Goal: Task Accomplishment & Management: Manage account settings

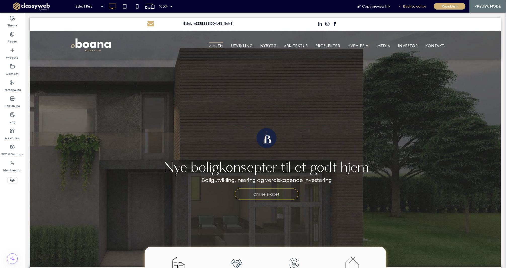
click at [412, 9] on div "Back to editor" at bounding box center [412, 6] width 36 height 13
click at [417, 4] on span "Back to editor" at bounding box center [414, 6] width 23 height 4
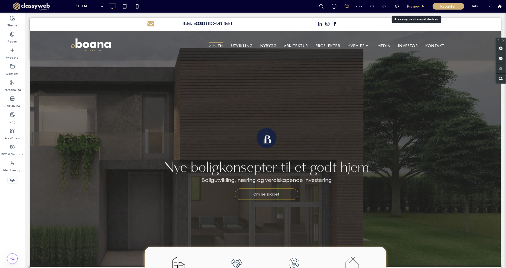
click at [416, 6] on span "Preview" at bounding box center [413, 6] width 13 height 4
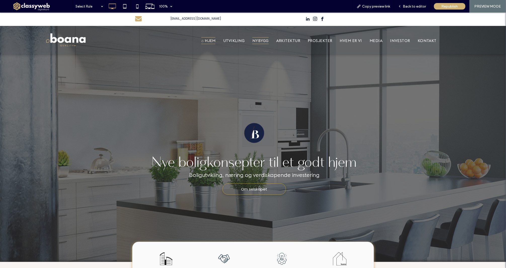
click at [258, 40] on span "NYBYGG" at bounding box center [260, 40] width 16 height 7
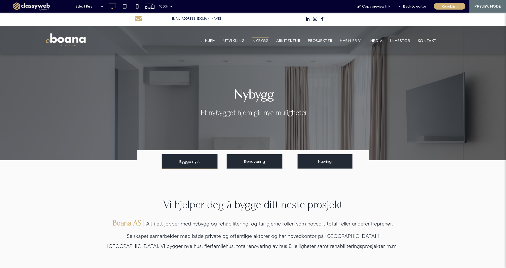
scroll to position [42, 0]
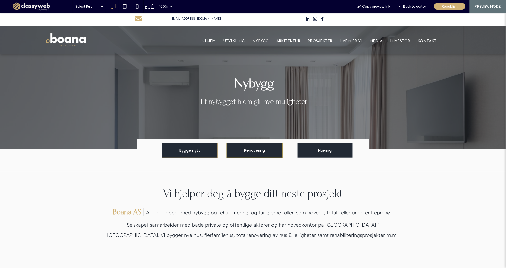
click at [278, 149] on link "Renovering" at bounding box center [255, 150] width 56 height 15
click at [257, 153] on div at bounding box center [253, 134] width 506 height 268
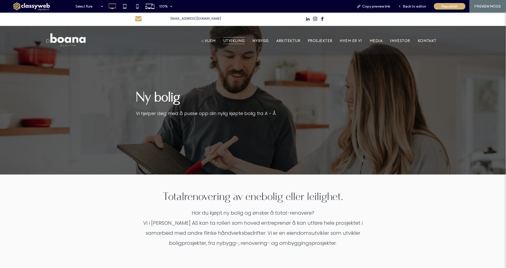
click at [238, 42] on span "UTVIKLING" at bounding box center [234, 40] width 22 height 7
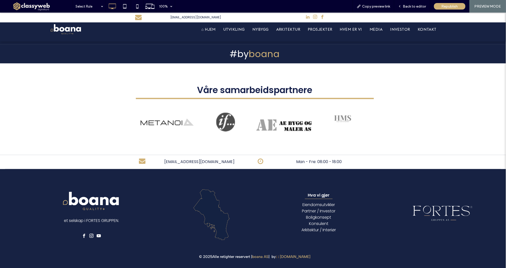
scroll to position [1353, 0]
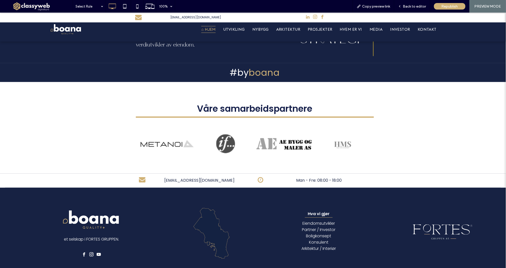
click at [209, 31] on span "⌂ HJEM" at bounding box center [208, 29] width 14 height 7
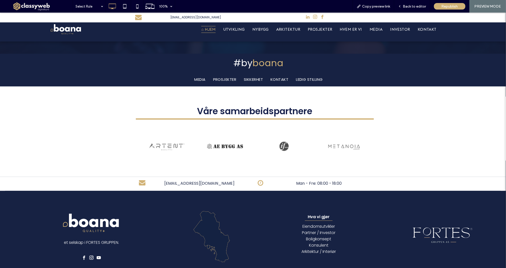
scroll to position [1624, 0]
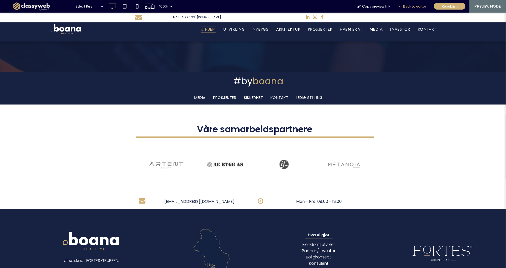
click at [418, 5] on span "Back to editor" at bounding box center [414, 6] width 23 height 4
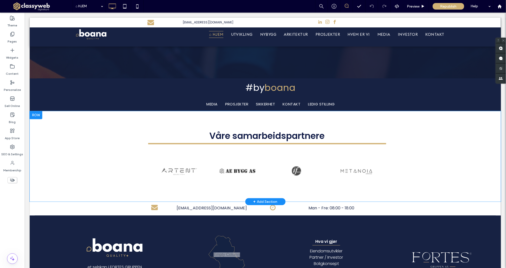
scroll to position [1621, 0]
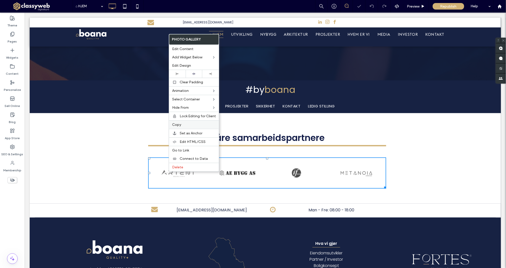
click at [180, 126] on div "Copy" at bounding box center [194, 124] width 50 height 9
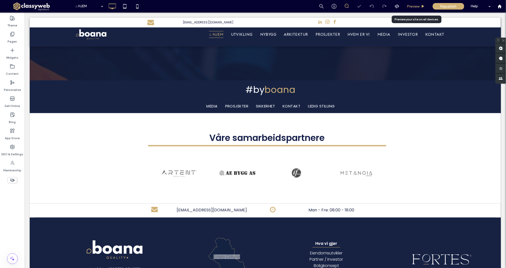
click at [417, 5] on span "Preview" at bounding box center [413, 6] width 13 height 4
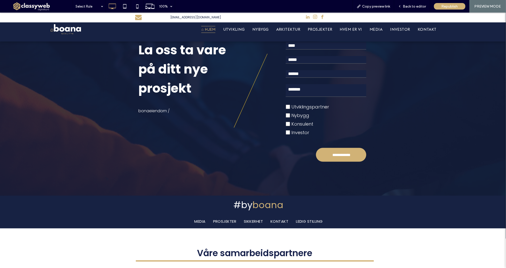
scroll to position [1500, 0]
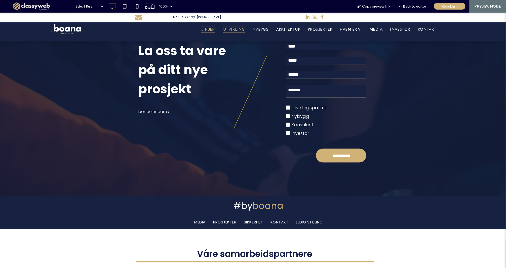
click at [245, 30] on span "UTVIKLING" at bounding box center [234, 29] width 22 height 7
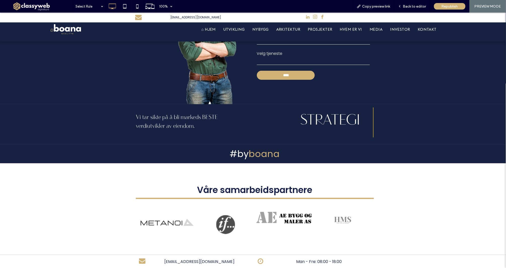
scroll to position [1283, 0]
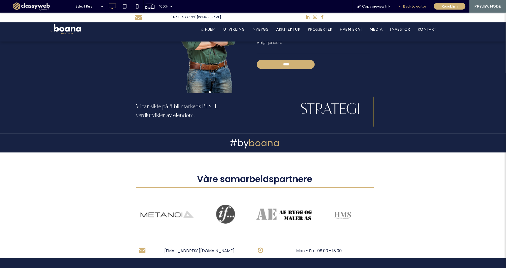
click at [411, 4] on span "Back to editor" at bounding box center [414, 6] width 23 height 4
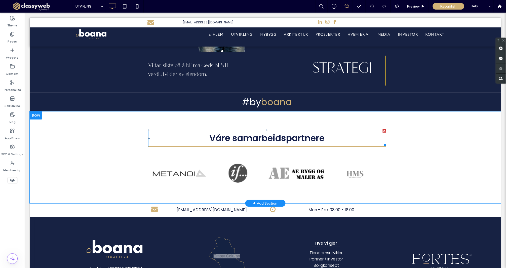
scroll to position [1339, 0]
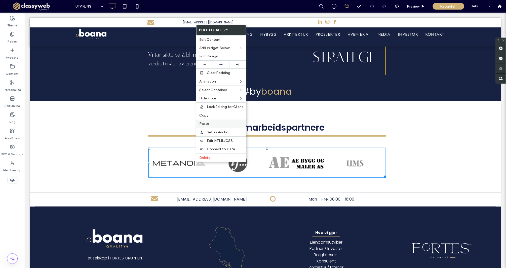
click at [215, 120] on div "Paste" at bounding box center [221, 124] width 50 height 8
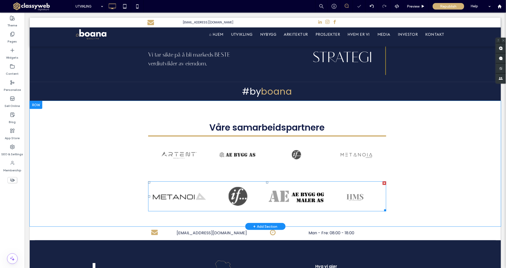
click at [386, 180] on div "UA-142475438-1 Våre samarbeidspartnere Button Button Button Button Vis mer Butt…" at bounding box center [264, 164] width 471 height 126
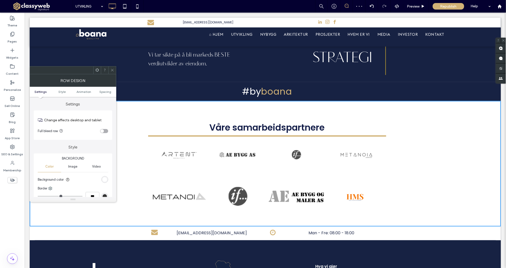
click at [345, 184] on link at bounding box center [354, 195] width 55 height 23
click at [112, 70] on icon at bounding box center [112, 70] width 4 height 4
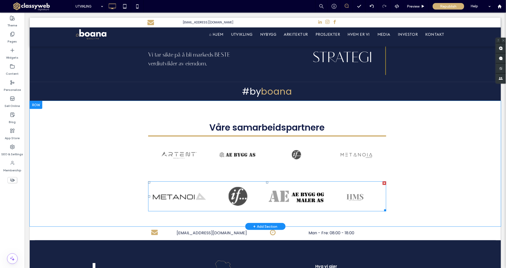
click at [384, 181] on div at bounding box center [384, 183] width 4 height 4
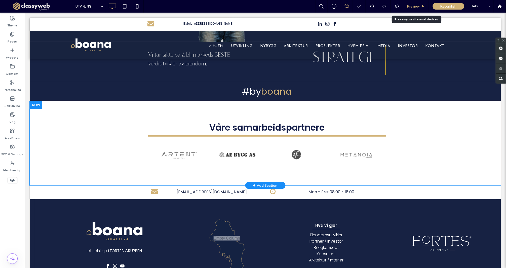
click at [421, 2] on div "Preview" at bounding box center [416, 6] width 26 height 13
click at [415, 10] on div "Preview" at bounding box center [416, 6] width 26 height 13
click at [416, 6] on span "Preview" at bounding box center [413, 6] width 13 height 4
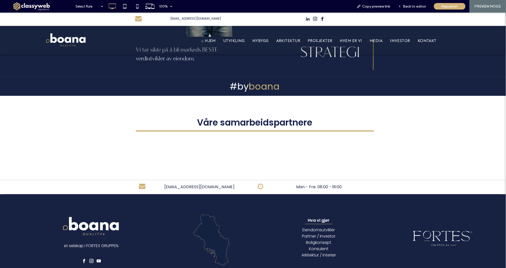
scroll to position [1339, 0]
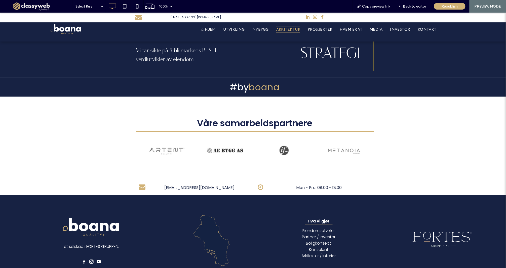
click at [284, 28] on span "ARKITEKTUR" at bounding box center [288, 29] width 24 height 7
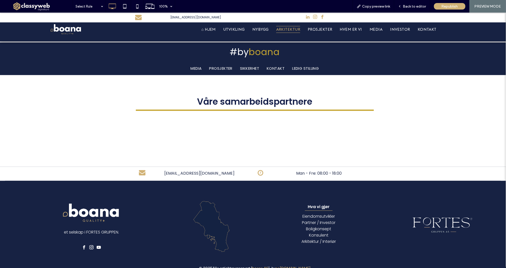
scroll to position [252, 0]
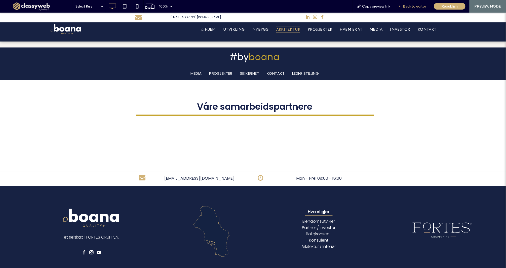
click at [416, 7] on span "Back to editor" at bounding box center [414, 6] width 23 height 4
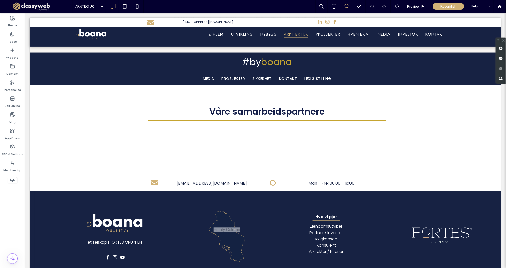
scroll to position [252, 0]
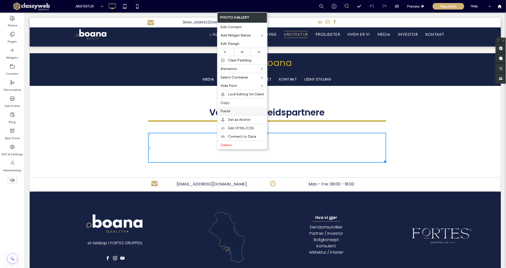
click at [239, 112] on label "Paste" at bounding box center [242, 111] width 44 height 4
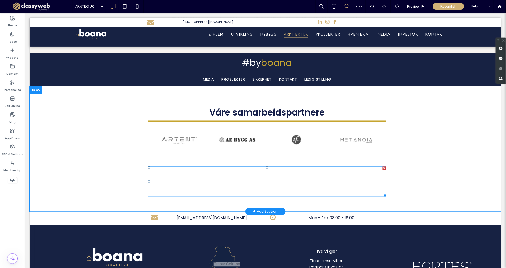
click at [384, 167] on div at bounding box center [384, 168] width 4 height 4
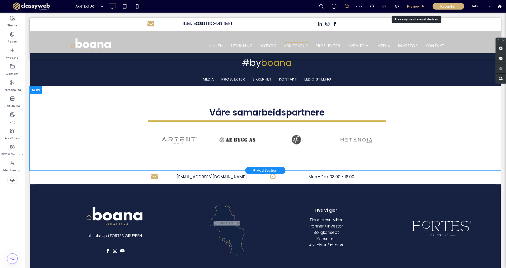
click at [420, 9] on div "Preview" at bounding box center [416, 6] width 26 height 13
click at [418, 6] on span "Preview" at bounding box center [413, 6] width 13 height 4
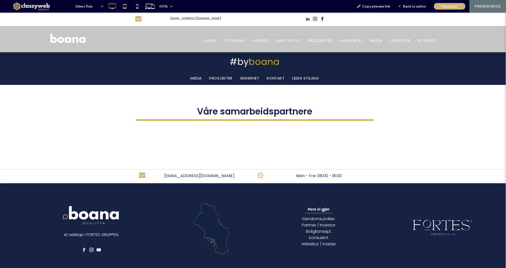
scroll to position [247, 0]
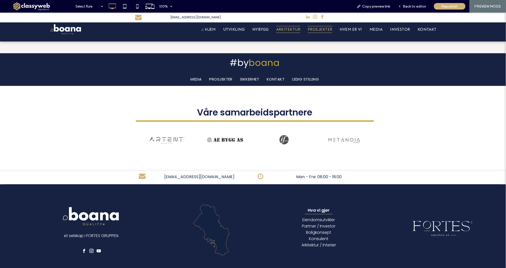
click at [325, 30] on span "PROSJEKTER" at bounding box center [320, 29] width 25 height 7
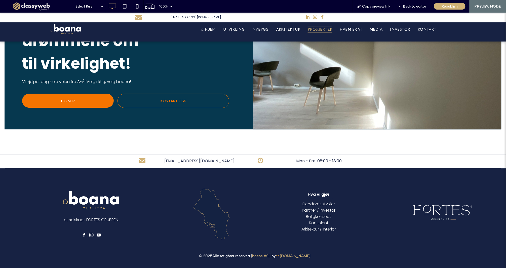
scroll to position [1084, 0]
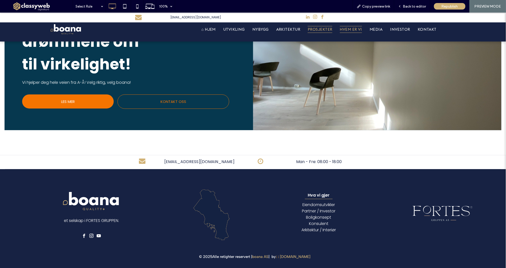
click at [353, 28] on span "HVEM ER VI" at bounding box center [351, 29] width 22 height 7
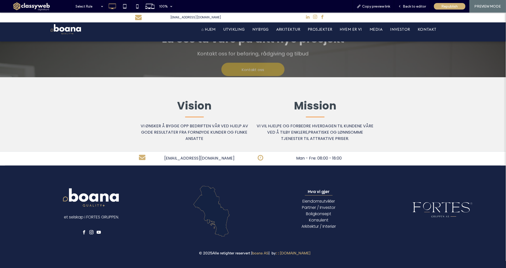
scroll to position [637, 0]
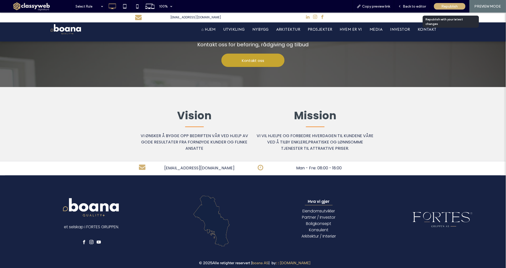
click at [446, 2] on div "Republish" at bounding box center [449, 6] width 31 height 13
click at [446, 11] on div "Republish" at bounding box center [449, 6] width 31 height 13
click at [449, 7] on span "Republish" at bounding box center [450, 6] width 16 height 4
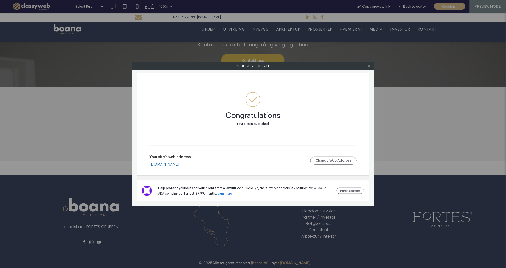
click at [369, 65] on icon at bounding box center [369, 66] width 4 height 4
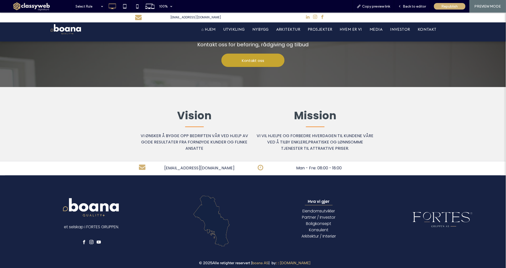
scroll to position [631, 0]
